Goal: Task Accomplishment & Management: Manage account settings

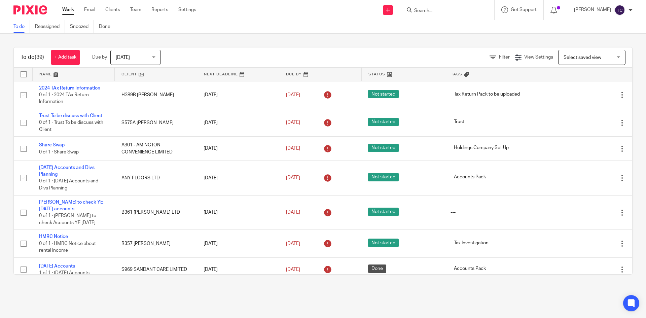
click at [434, 9] on input "Search" at bounding box center [443, 11] width 61 height 6
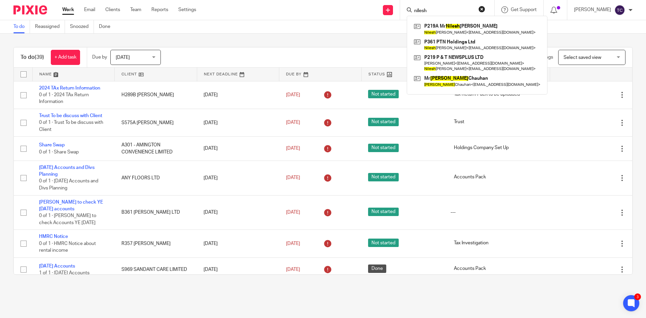
type input "nilesh"
click button "submit" at bounding box center [0, 0] width 0 height 0
click at [447, 29] on link at bounding box center [477, 28] width 130 height 15
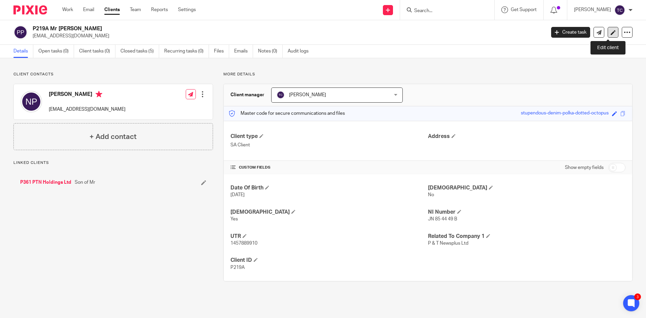
click at [610, 34] on icon at bounding box center [612, 32] width 5 height 5
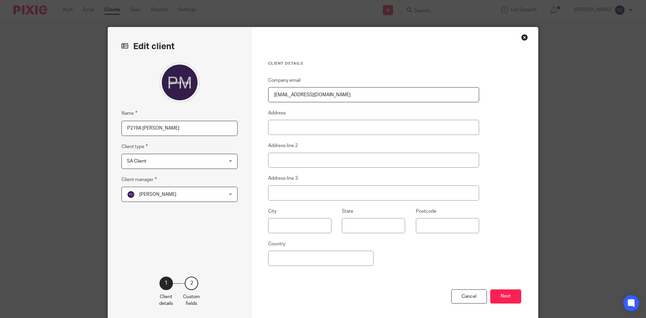
drag, startPoint x: 340, startPoint y: 93, endPoint x: 223, endPoint y: 94, distance: 117.4
click at [223, 94] on div "Edit client Name P219A Mr Nilesh Patel Client type SA Client SA Client Charity …" at bounding box center [323, 173] width 430 height 293
paste input "nileshpatel86"
type input "nileshpatel86@hotmail.co.uk"
click at [499, 295] on button "Next" at bounding box center [505, 296] width 31 height 14
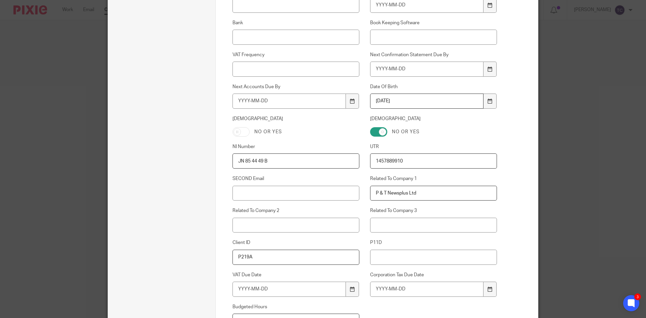
scroll to position [294, 0]
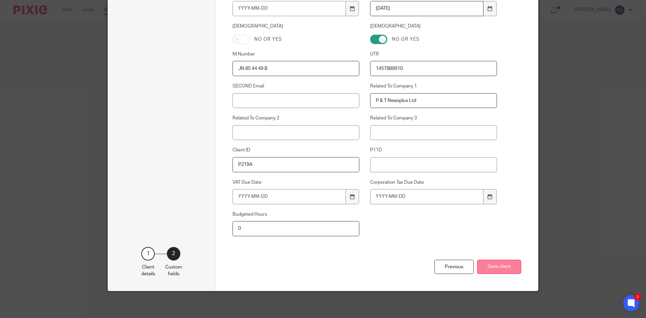
click at [494, 265] on button "Save client" at bounding box center [499, 267] width 44 height 14
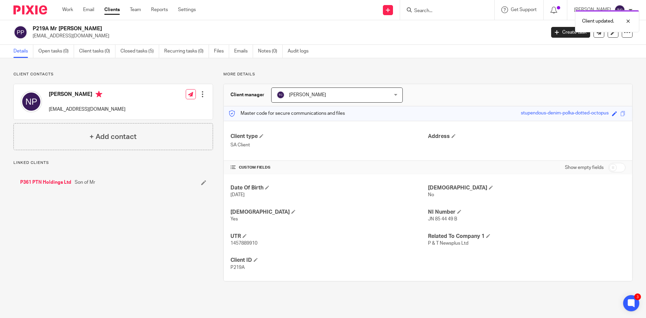
click at [201, 96] on div at bounding box center [202, 94] width 7 height 7
click at [169, 109] on link "Edit contact" at bounding box center [171, 109] width 64 height 10
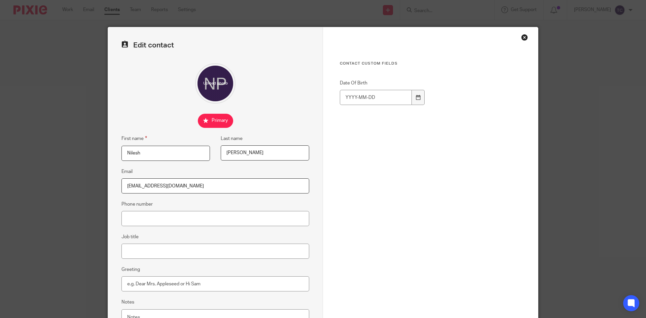
drag, startPoint x: 200, startPoint y: 188, endPoint x: 85, endPoint y: 190, distance: 115.3
click at [85, 190] on div "Edit contact First name [PERSON_NAME] Last name [PERSON_NAME] Email [EMAIL_ADDR…" at bounding box center [323, 159] width 646 height 318
paste input "nileshpatel86"
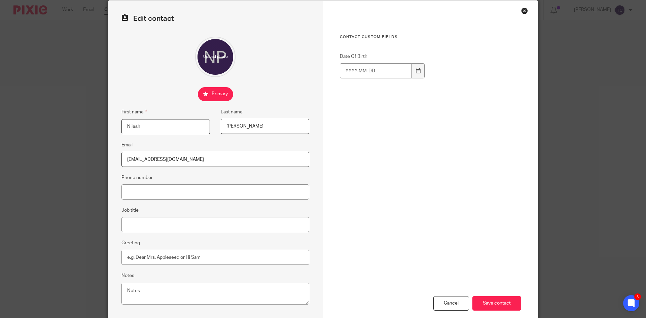
scroll to position [63, 0]
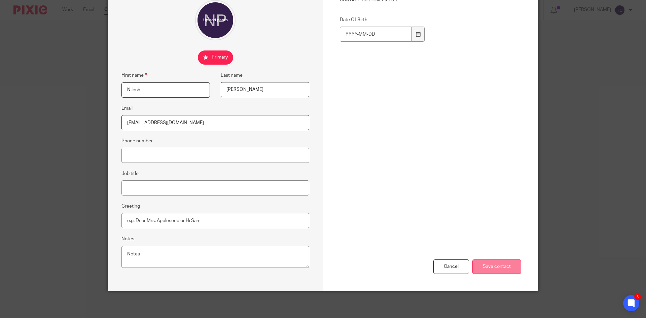
type input "[EMAIL_ADDRESS][DOMAIN_NAME]"
click at [487, 267] on input "Save contact" at bounding box center [496, 266] width 49 height 14
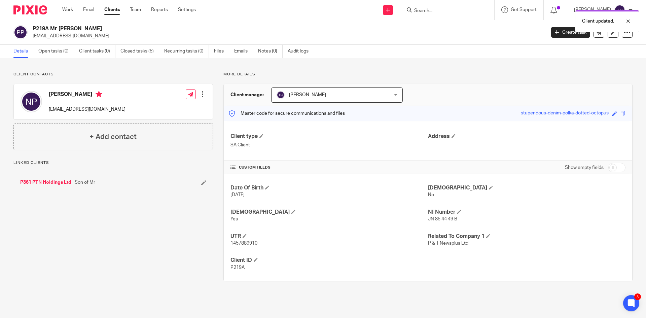
click at [442, 9] on div "Client updated." at bounding box center [481, 20] width 316 height 26
click at [443, 9] on input "Search" at bounding box center [443, 11] width 61 height 6
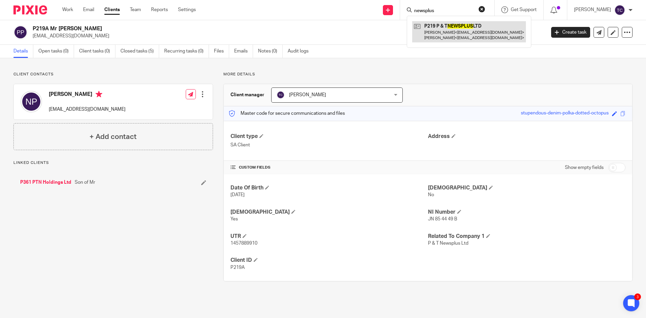
type input "newsplus"
click at [456, 33] on link at bounding box center [469, 31] width 114 height 21
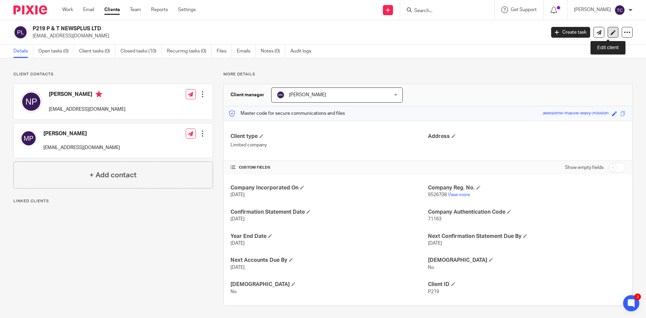
click at [610, 34] on icon at bounding box center [612, 32] width 5 height 5
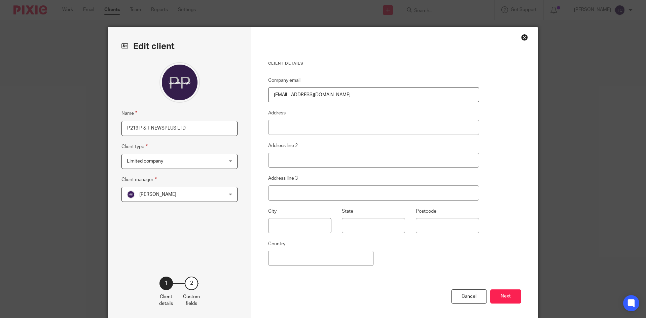
drag, startPoint x: 336, startPoint y: 92, endPoint x: 250, endPoint y: 89, distance: 85.8
click at [251, 89] on div "Client details Company email cottimoreloco@hotmail.co.uk Address Address line 2…" at bounding box center [394, 173] width 286 height 293
paste input "nileshpatel86"
type input "[EMAIL_ADDRESS][DOMAIN_NAME]"
click at [505, 296] on button "Next" at bounding box center [505, 296] width 31 height 14
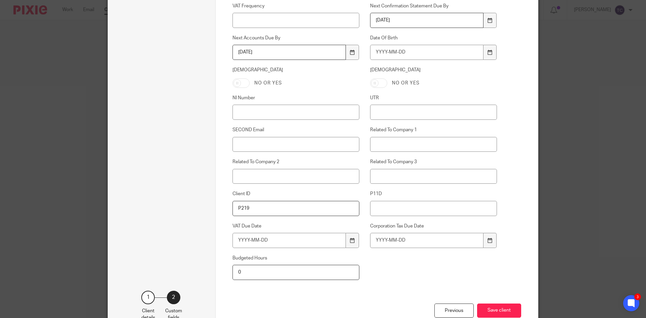
scroll to position [294, 0]
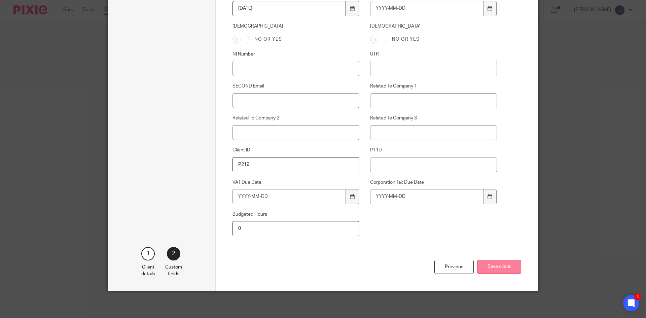
click at [495, 266] on button "Save client" at bounding box center [499, 267] width 44 height 14
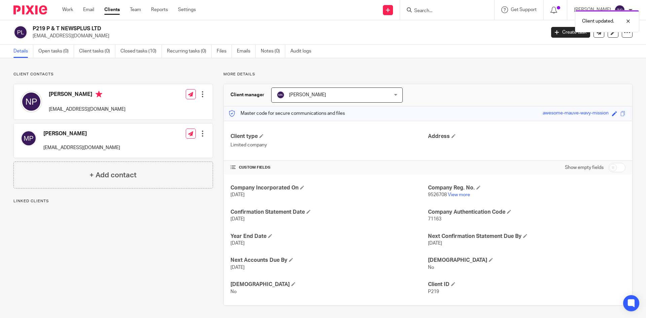
click at [201, 95] on div at bounding box center [202, 94] width 7 height 7
click at [170, 108] on link "Edit contact" at bounding box center [171, 109] width 64 height 10
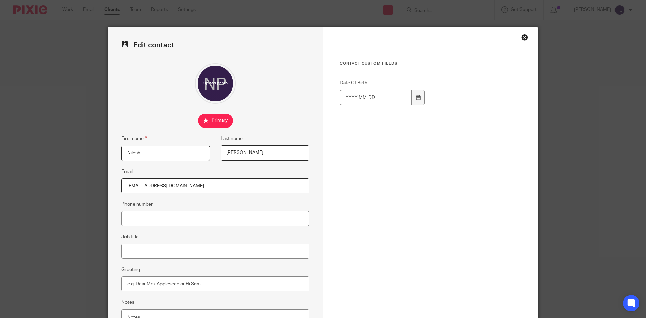
drag, startPoint x: 189, startPoint y: 187, endPoint x: 61, endPoint y: 170, distance: 128.5
click at [61, 170] on div "Edit contact First name [PERSON_NAME] Last name [PERSON_NAME] Email [EMAIL_ADDR…" at bounding box center [323, 159] width 646 height 318
paste input "nileshpatel86"
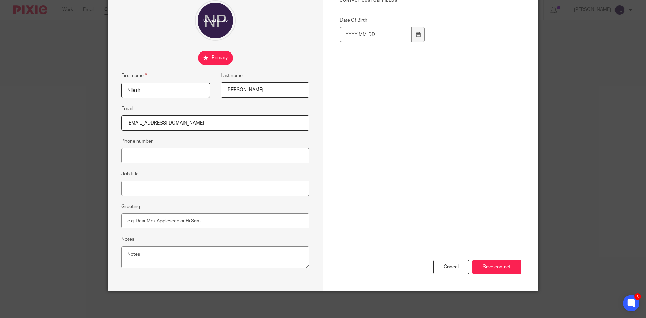
scroll to position [63, 0]
type input "[EMAIL_ADDRESS][DOMAIN_NAME]"
click at [492, 266] on input "Save contact" at bounding box center [496, 266] width 49 height 14
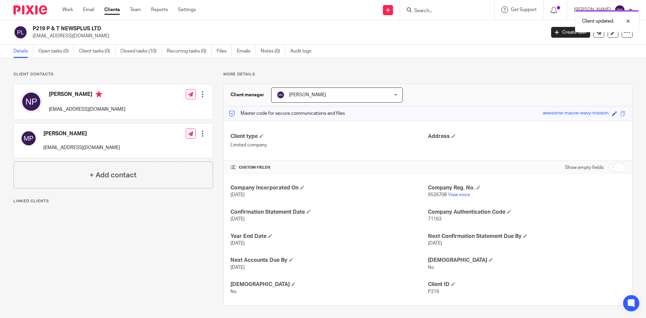
click at [201, 137] on div at bounding box center [202, 133] width 7 height 7
click at [169, 148] on link "Edit contact" at bounding box center [171, 149] width 64 height 10
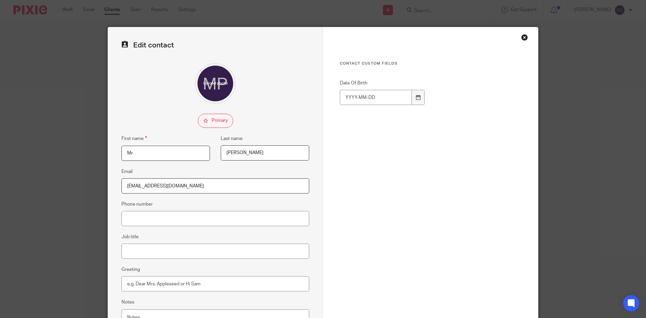
drag, startPoint x: 189, startPoint y: 188, endPoint x: 65, endPoint y: 173, distance: 124.9
click at [65, 173] on div "Edit contact First name Mr Last name [PERSON_NAME] Email [EMAIL_ADDRESS][DOMAIN…" at bounding box center [323, 159] width 646 height 318
paste input "nileshpatel86"
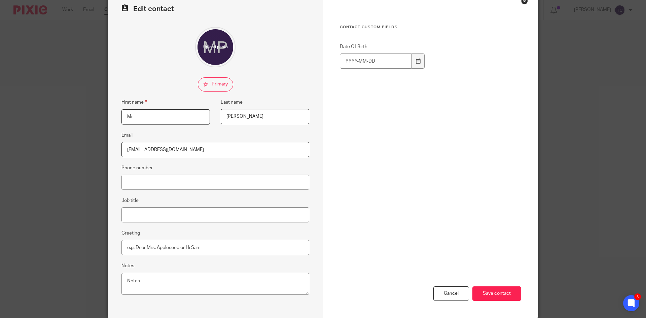
scroll to position [63, 0]
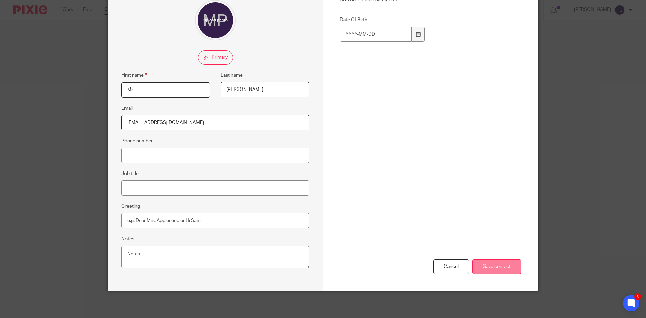
type input "[EMAIL_ADDRESS][DOMAIN_NAME]"
click at [496, 269] on input "Save contact" at bounding box center [496, 266] width 49 height 14
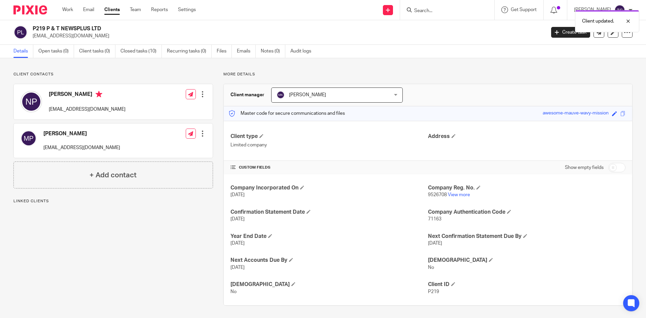
click at [432, 8] on div "Client updated." at bounding box center [481, 20] width 316 height 26
click at [447, 13] on div "Client updated." at bounding box center [481, 20] width 316 height 26
click at [437, 12] on div "Client updated." at bounding box center [481, 20] width 316 height 26
click at [431, 10] on div "Client updated." at bounding box center [481, 20] width 316 height 26
click at [431, 10] on input "Search" at bounding box center [443, 11] width 61 height 6
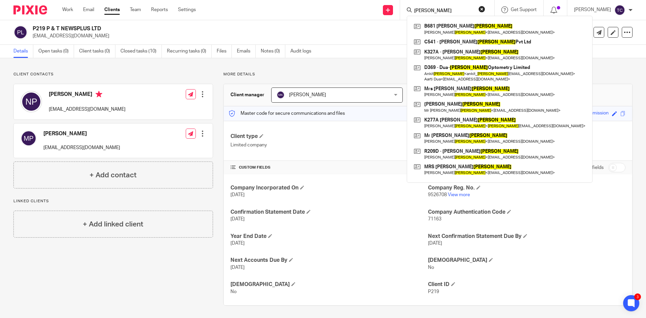
drag, startPoint x: 438, startPoint y: 10, endPoint x: 425, endPoint y: 9, distance: 12.5
click at [425, 9] on input "patel" at bounding box center [443, 11] width 61 height 6
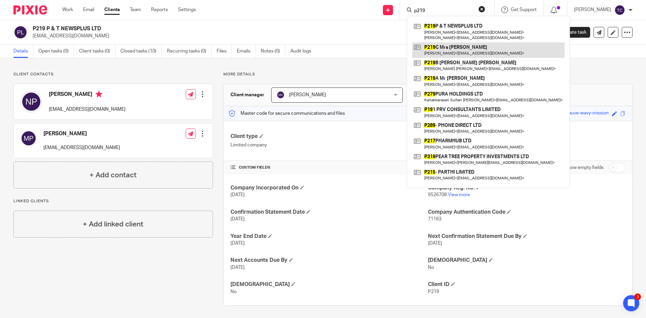
type input "p219"
click at [459, 48] on link at bounding box center [488, 49] width 152 height 15
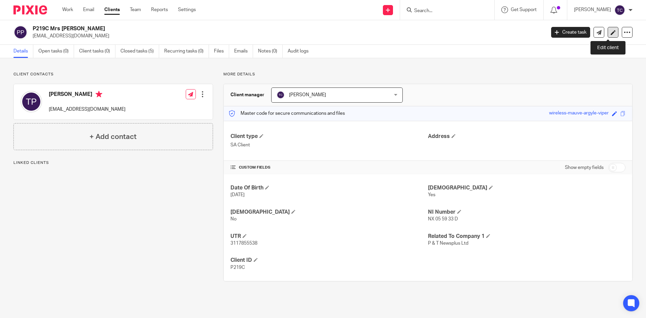
click at [610, 33] on icon at bounding box center [612, 32] width 5 height 5
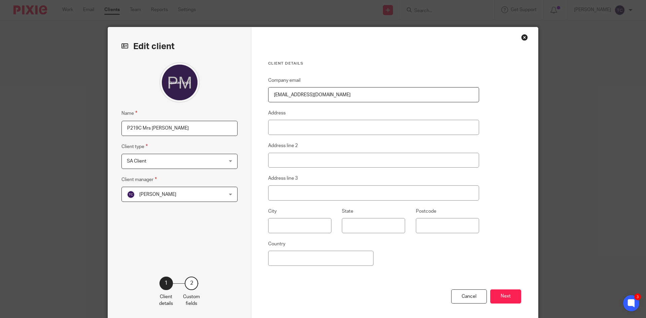
drag, startPoint x: 337, startPoint y: 95, endPoint x: 250, endPoint y: 93, distance: 86.8
click at [251, 93] on div "Client details Company email [EMAIL_ADDRESS][DOMAIN_NAME] Address Address line …" at bounding box center [394, 173] width 286 height 293
paste input "nileshpatel86"
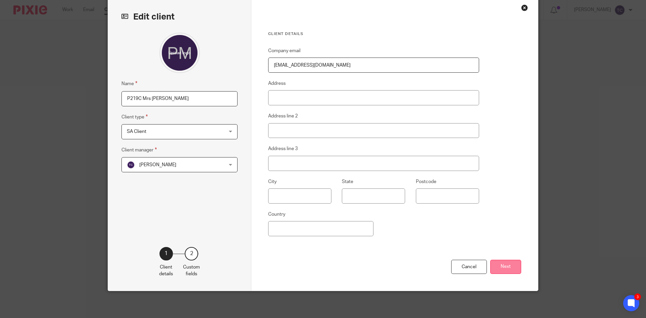
type input "[EMAIL_ADDRESS][DOMAIN_NAME]"
click at [503, 268] on button "Next" at bounding box center [505, 267] width 31 height 14
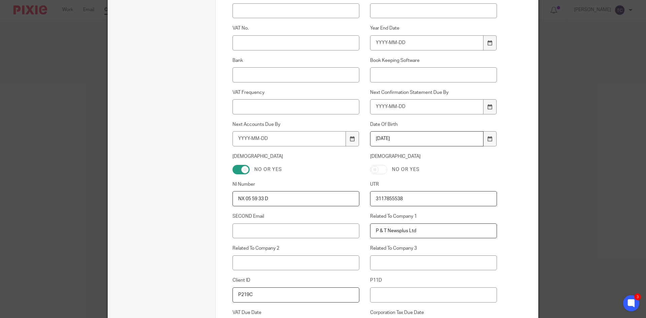
scroll to position [294, 0]
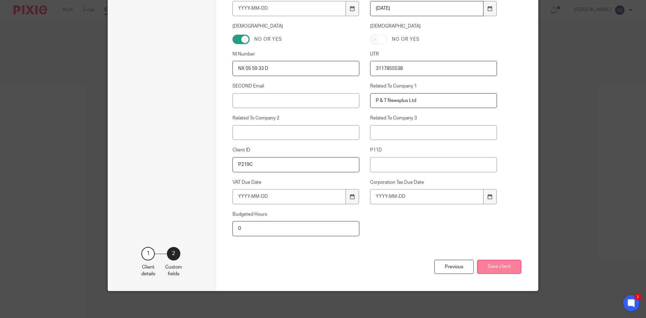
click at [497, 266] on button "Save client" at bounding box center [499, 267] width 44 height 14
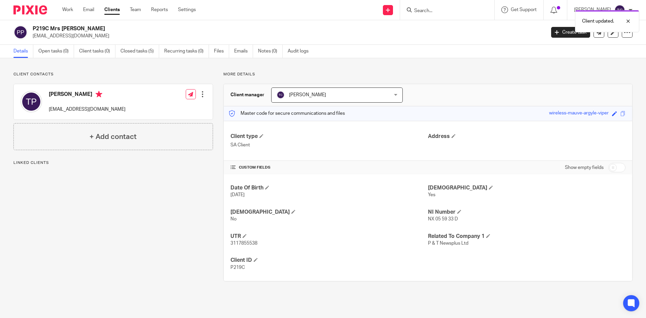
click at [201, 95] on div at bounding box center [202, 94] width 7 height 7
click at [165, 110] on link "Edit contact" at bounding box center [171, 109] width 64 height 10
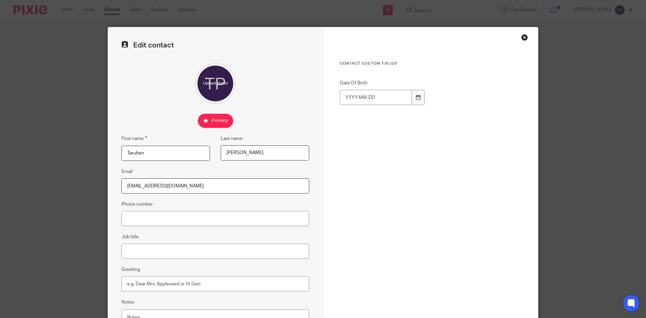
drag, startPoint x: 188, startPoint y: 186, endPoint x: 45, endPoint y: 182, distance: 142.3
click at [45, 182] on div "Edit contact First name Taruben Last name Patel Email cottimoreloco@hotmail.co.…" at bounding box center [323, 159] width 646 height 318
paste input "nileshpatel86"
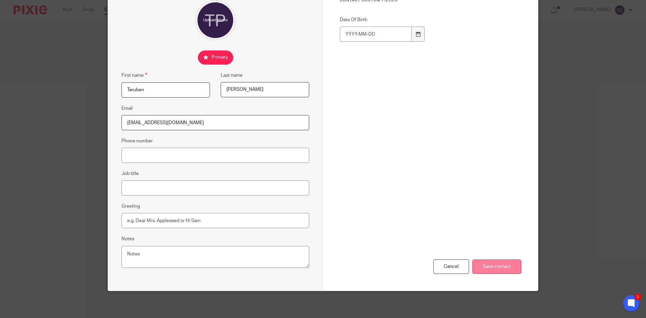
type input "[EMAIL_ADDRESS][DOMAIN_NAME]"
click at [485, 267] on input "Save contact" at bounding box center [496, 266] width 49 height 14
